Goal: Information Seeking & Learning: Learn about a topic

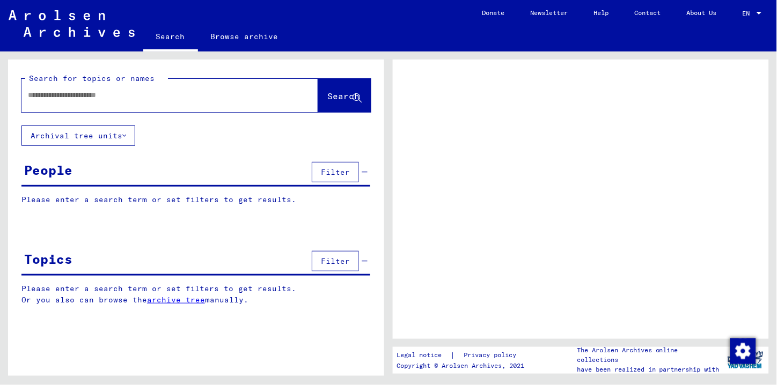
click at [64, 93] on input "text" at bounding box center [160, 95] width 264 height 11
type input "**********"
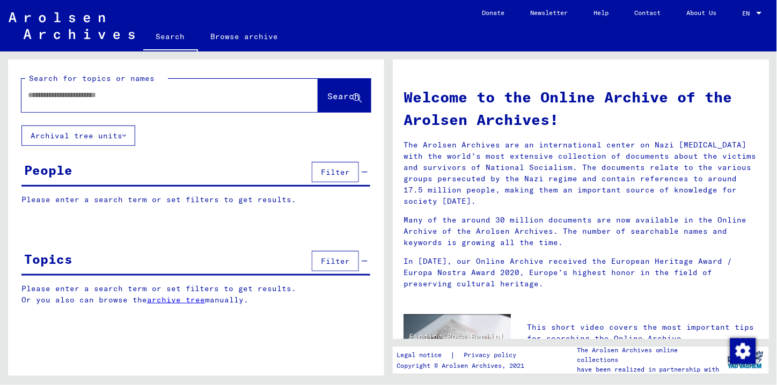
click at [97, 142] on button "Archival tree units" at bounding box center [78, 135] width 114 height 20
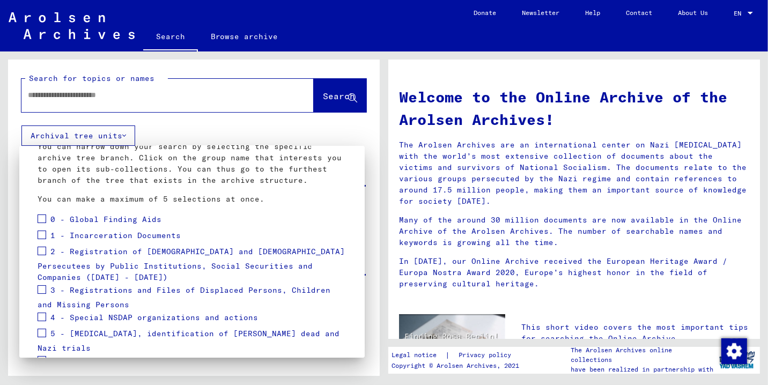
scroll to position [74, 0]
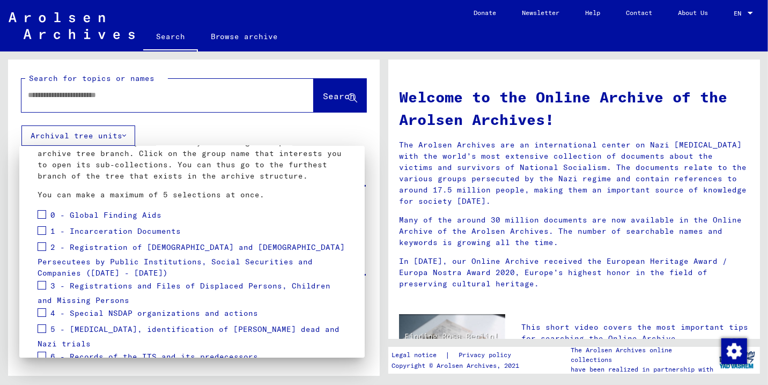
click at [42, 232] on span at bounding box center [42, 230] width 9 height 9
click at [41, 247] on span at bounding box center [42, 246] width 9 height 9
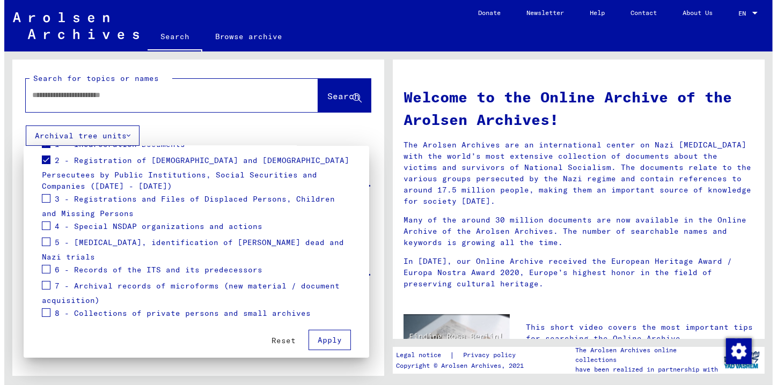
scroll to position [170, 0]
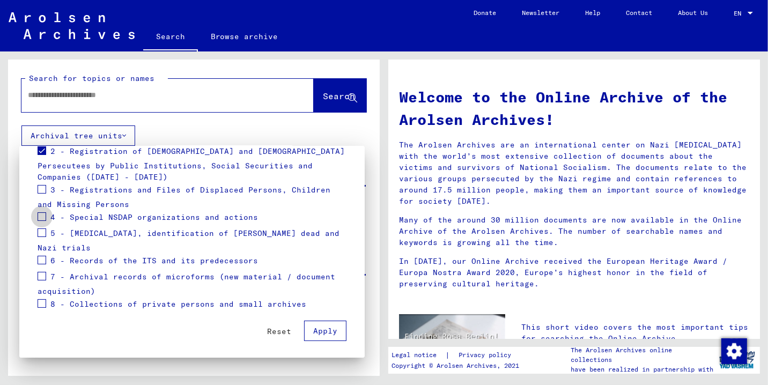
click at [42, 213] on span at bounding box center [42, 216] width 9 height 9
click at [44, 228] on span at bounding box center [42, 232] width 9 height 9
click at [41, 261] on span at bounding box center [42, 260] width 9 height 9
click at [40, 304] on span at bounding box center [42, 303] width 9 height 9
click at [41, 303] on span at bounding box center [42, 303] width 9 height 9
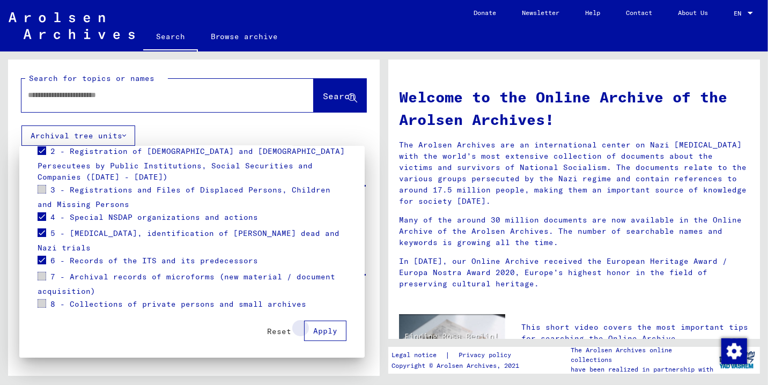
click at [324, 333] on span "Apply" at bounding box center [325, 331] width 24 height 10
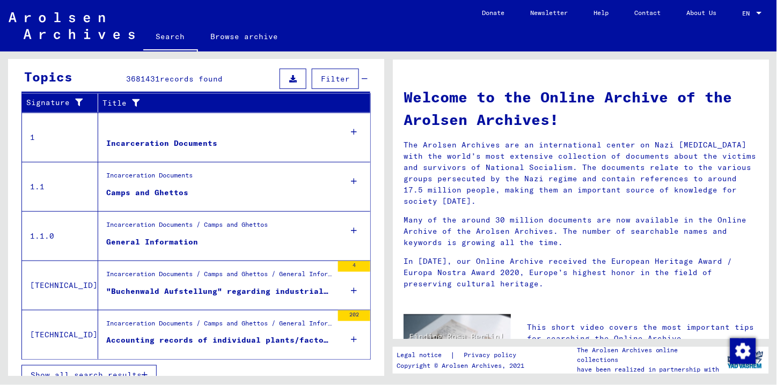
scroll to position [173, 0]
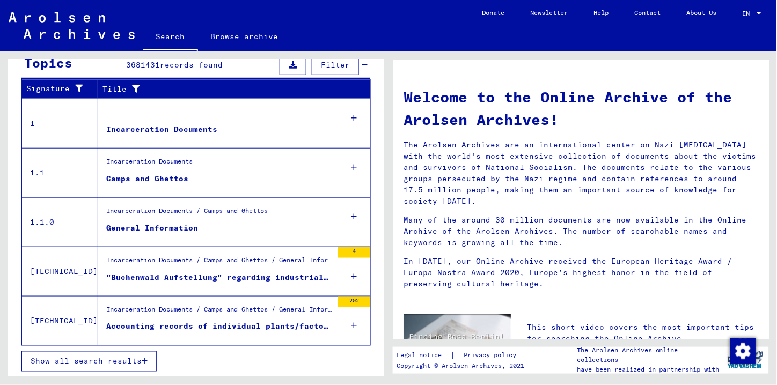
click at [351, 272] on icon at bounding box center [354, 277] width 6 height 38
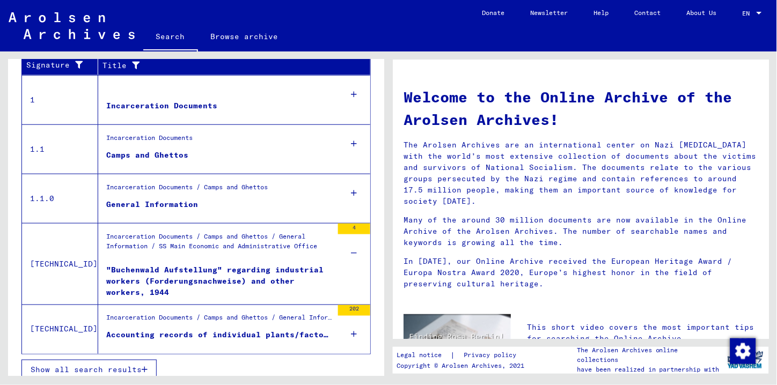
scroll to position [205, 0]
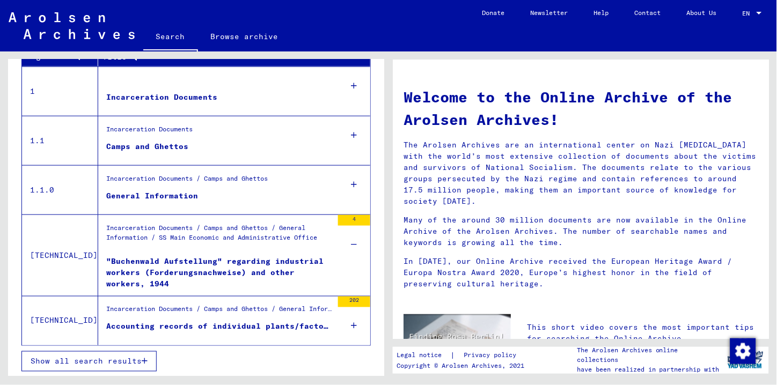
click at [216, 324] on div "Accounting records of individual plants/factories - [DATE] - [DATE]" at bounding box center [219, 326] width 226 height 11
